Goal: Task Accomplishment & Management: Manage account settings

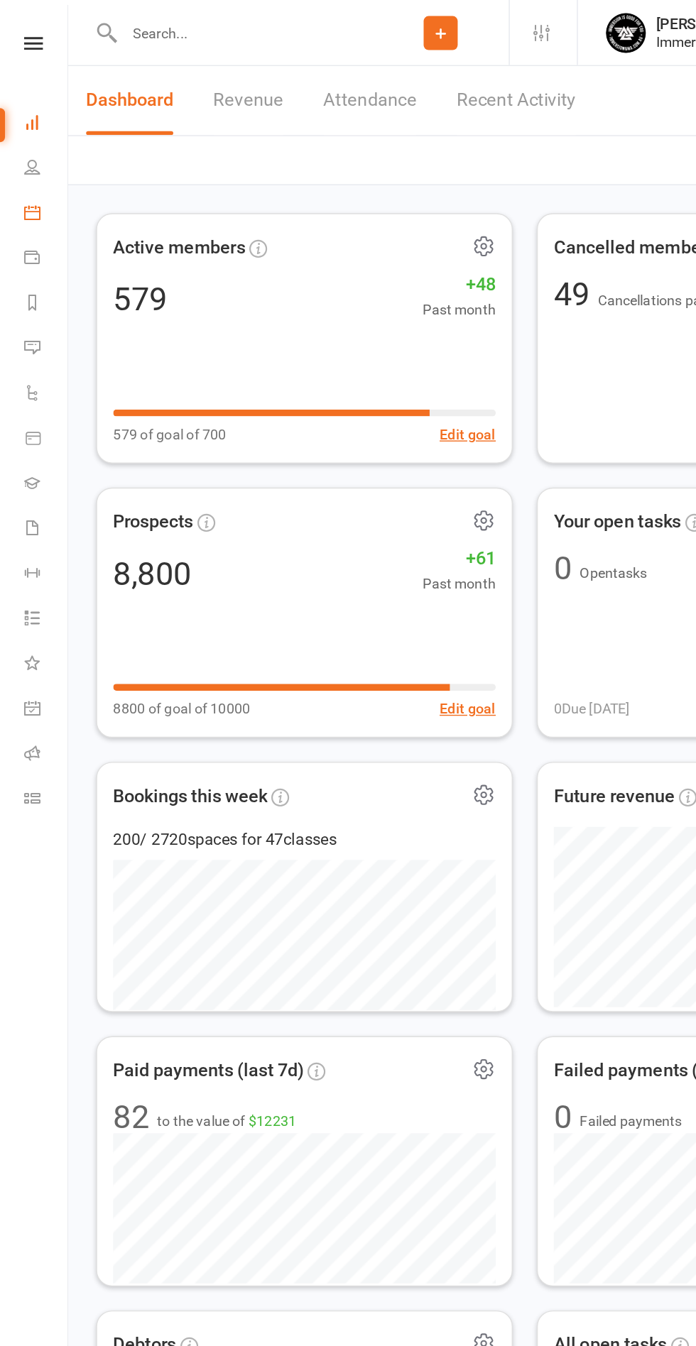
click at [23, 151] on icon at bounding box center [22, 150] width 11 height 11
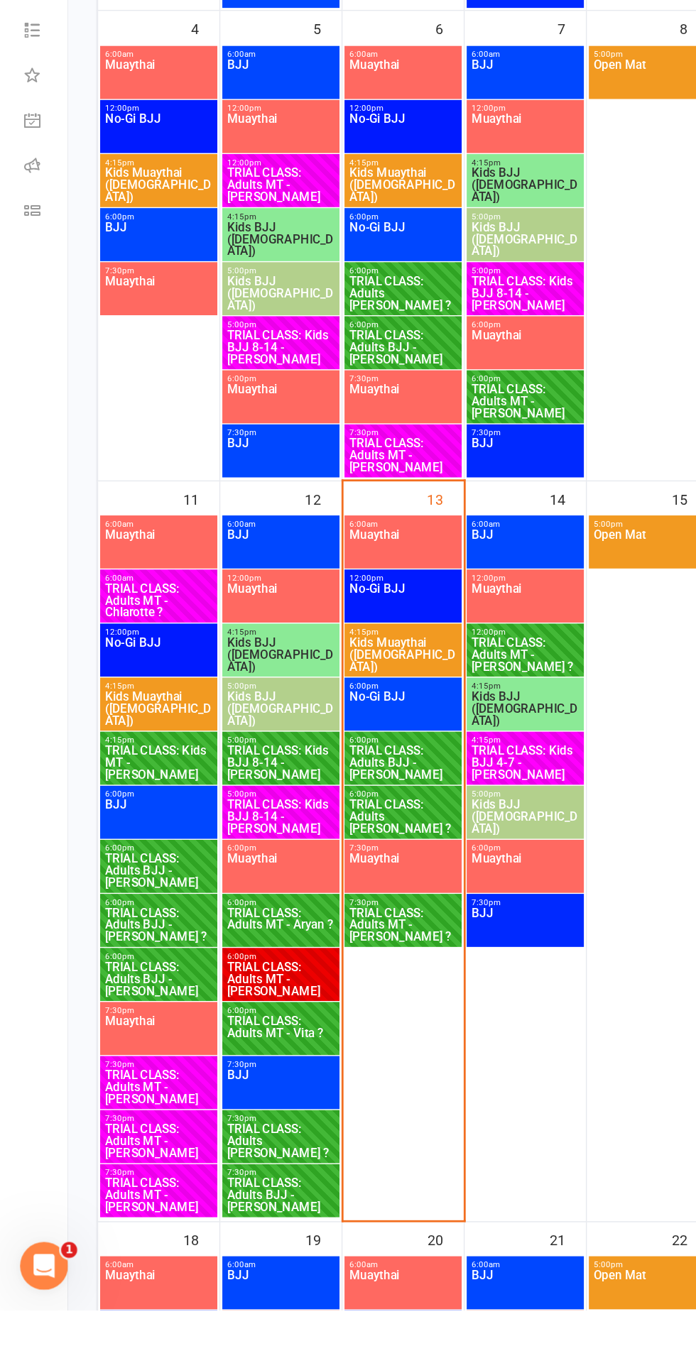
scroll to position [145, 0]
click at [193, 1220] on span "TRIAL CLASS: Adults [PERSON_NAME] ?" at bounding box center [198, 1227] width 77 height 26
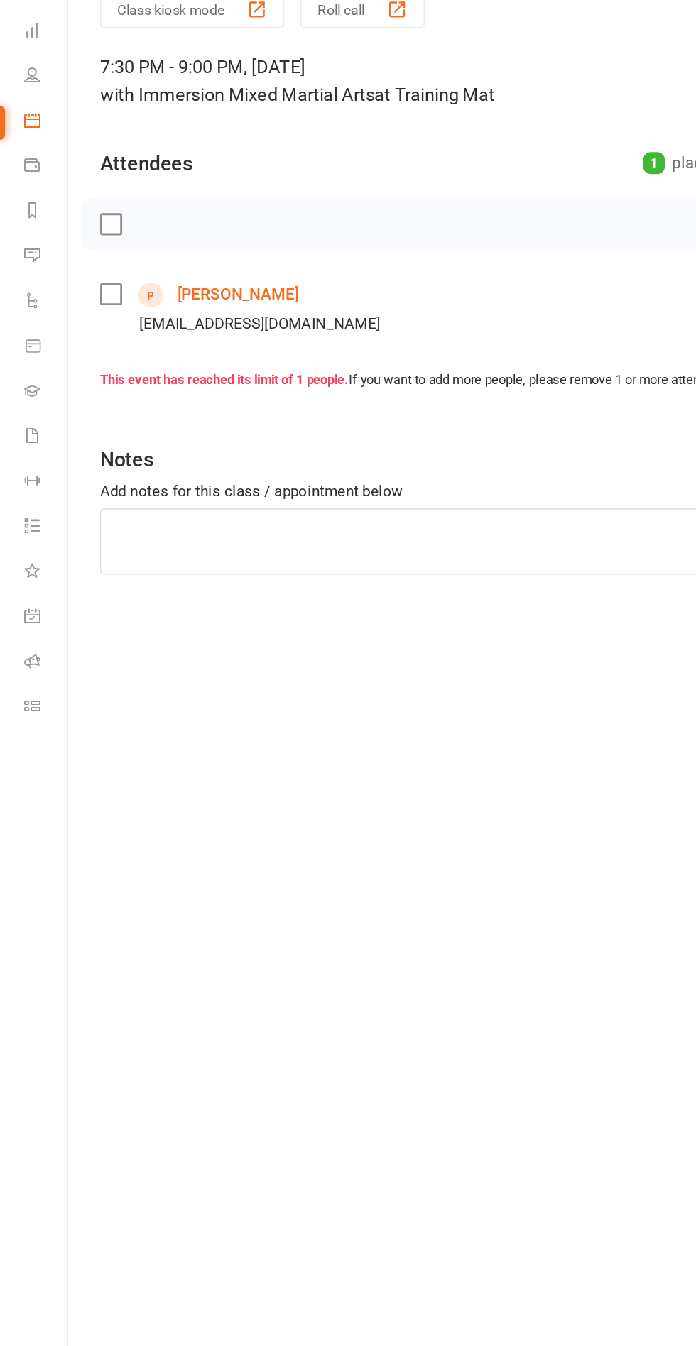
scroll to position [147, 0]
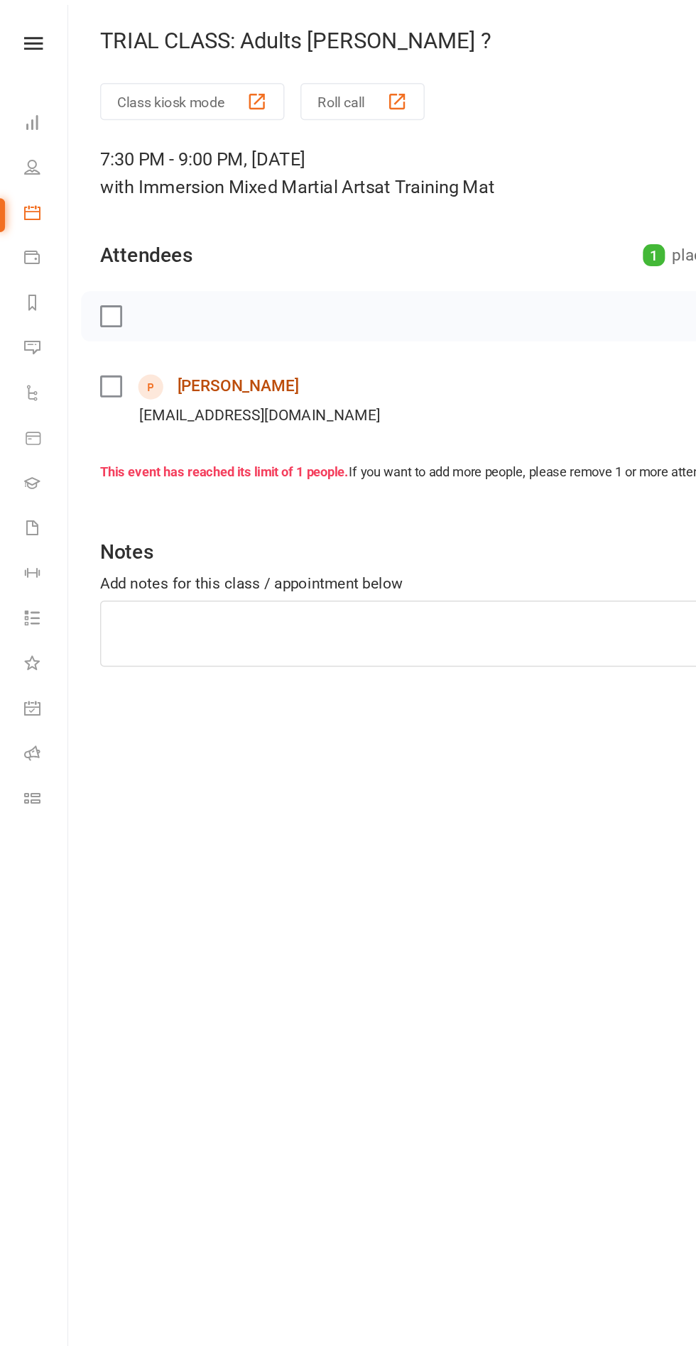
click at [198, 270] on link "[PERSON_NAME]" at bounding box center [169, 274] width 86 height 23
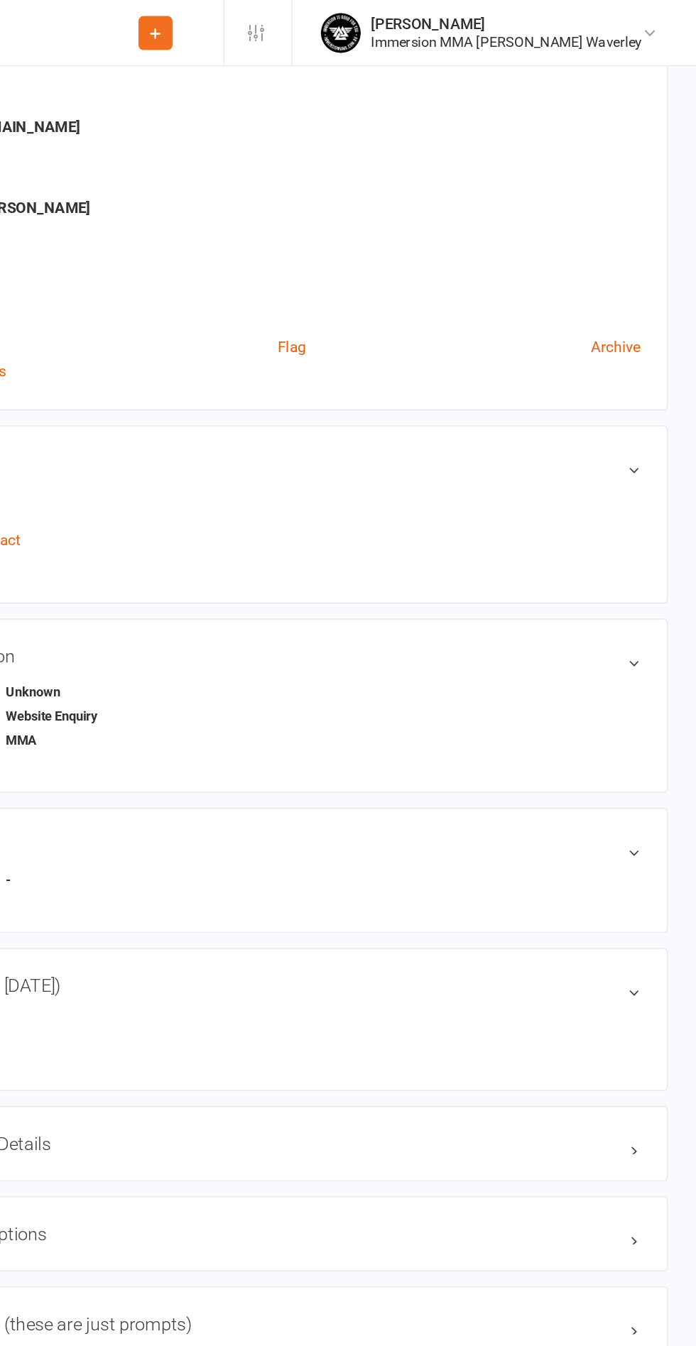
scroll to position [209, 0]
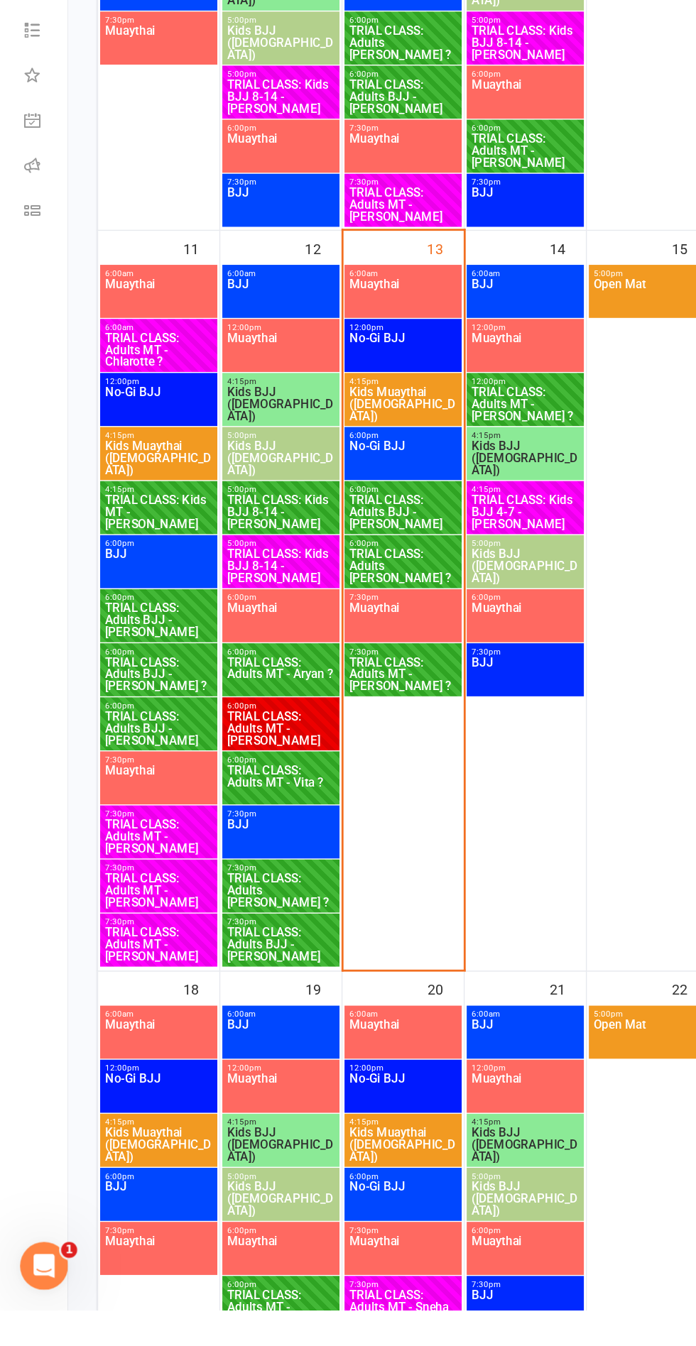
scroll to position [324, 0]
